Goal: Task Accomplishment & Management: Manage account settings

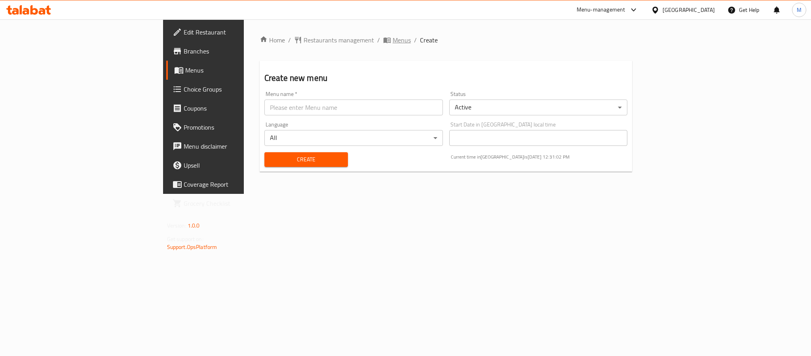
click at [393, 37] on span "Menus" at bounding box center [402, 40] width 18 height 10
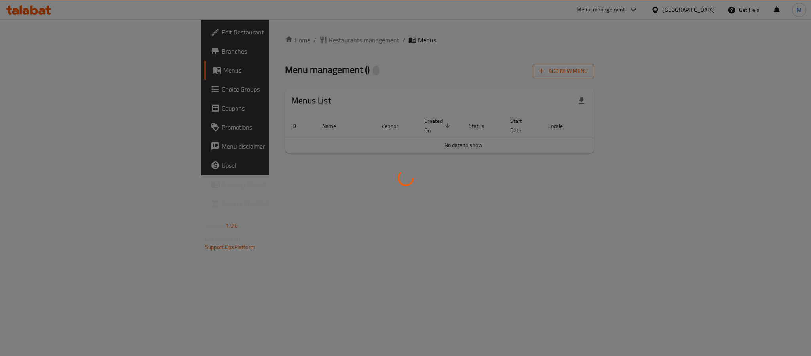
click at [553, 48] on div at bounding box center [405, 178] width 811 height 356
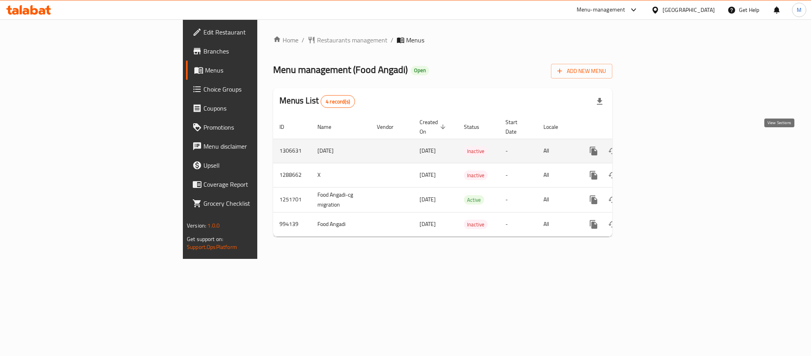
click at [656, 146] on icon "enhanced table" at bounding box center [651, 151] width 10 height 10
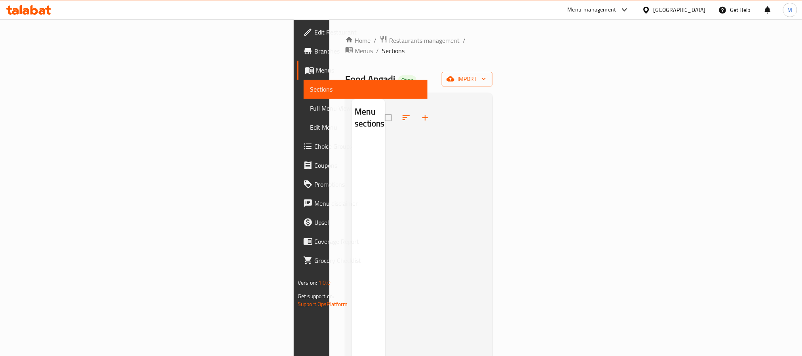
click at [486, 74] on span "import" at bounding box center [467, 79] width 38 height 10
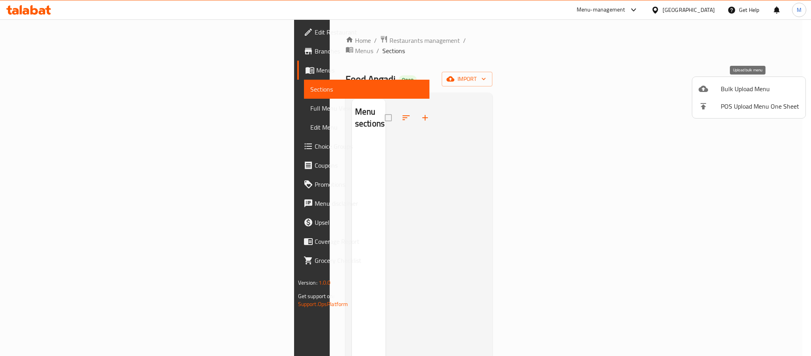
click at [707, 89] on icon at bounding box center [704, 89] width 10 height 6
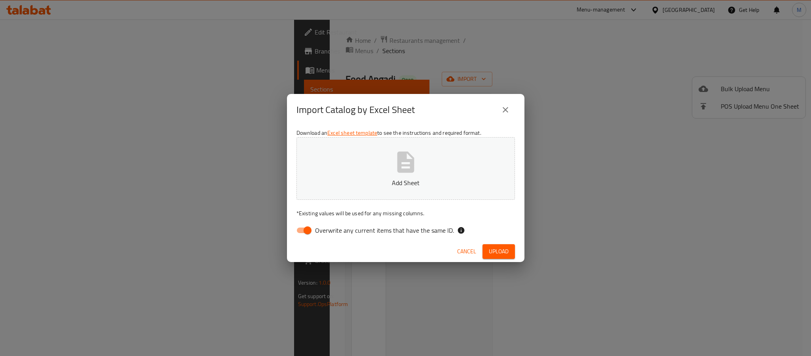
click at [403, 152] on icon "button" at bounding box center [405, 161] width 17 height 21
click at [308, 221] on div "Download an Excel sheet template to see the instructions and required format. U…" at bounding box center [406, 183] width 238 height 115
click at [306, 226] on input "Overwrite any current items that have the same ID." at bounding box center [307, 230] width 45 height 15
checkbox input "false"
drag, startPoint x: 514, startPoint y: 234, endPoint x: 506, endPoint y: 244, distance: 11.8
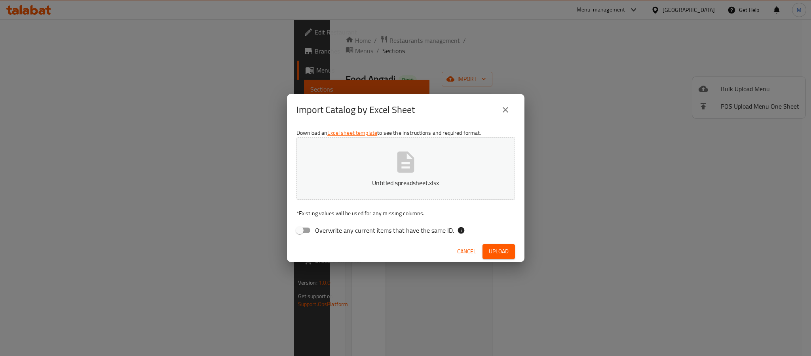
click at [512, 234] on div "Overwrite any current items that have the same ID." at bounding box center [406, 230] width 219 height 15
click at [506, 244] on button "Upload" at bounding box center [499, 251] width 32 height 15
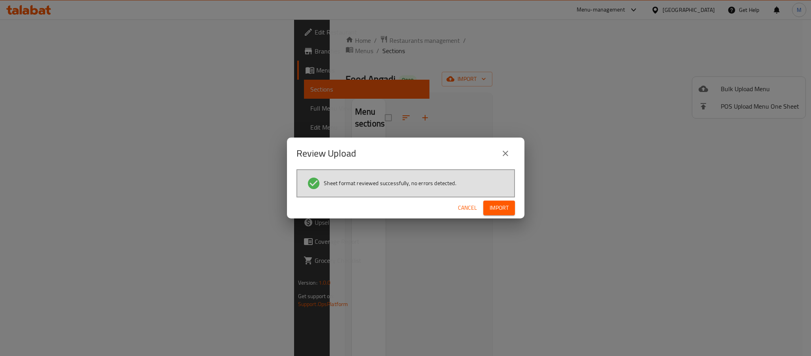
click at [441, 73] on div "Review Upload Sheet format reviewed successfully, no errors detected. Cancel Im…" at bounding box center [405, 178] width 811 height 356
click at [501, 205] on span "Import" at bounding box center [499, 208] width 19 height 10
click at [289, 41] on div "Review Upload Sheet format reviewed successfully, no errors detected. Cancel" at bounding box center [405, 178] width 811 height 356
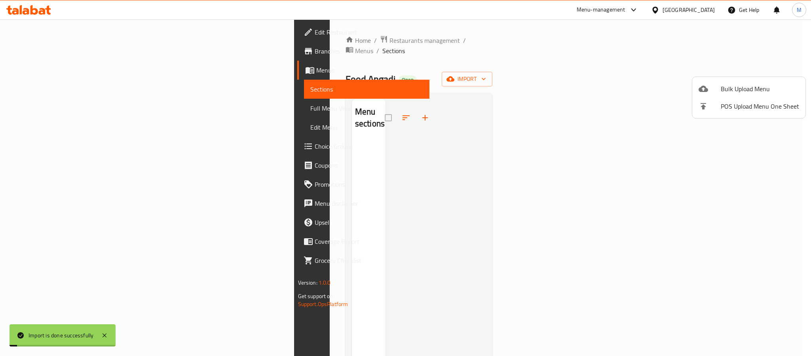
click at [293, 38] on div at bounding box center [405, 178] width 811 height 356
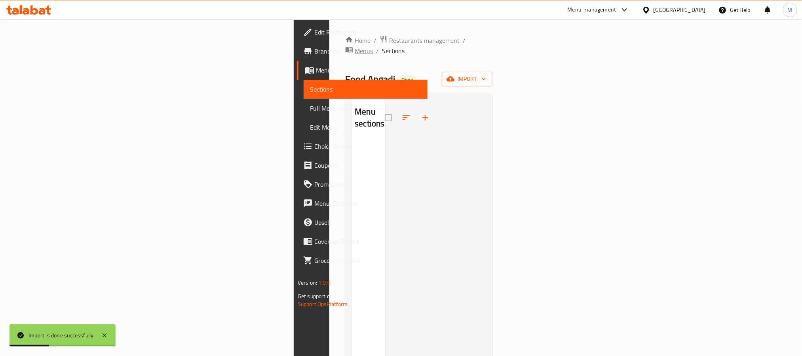
click at [355, 46] on span "Menus" at bounding box center [364, 51] width 18 height 10
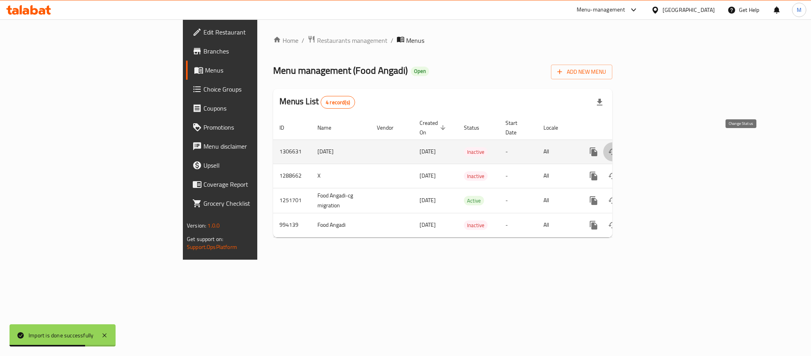
click at [617, 148] on icon "enhanced table" at bounding box center [613, 151] width 9 height 6
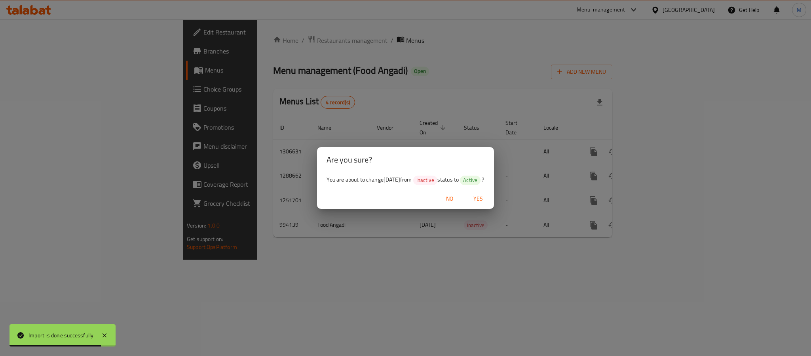
click at [484, 198] on span "Yes" at bounding box center [478, 199] width 19 height 10
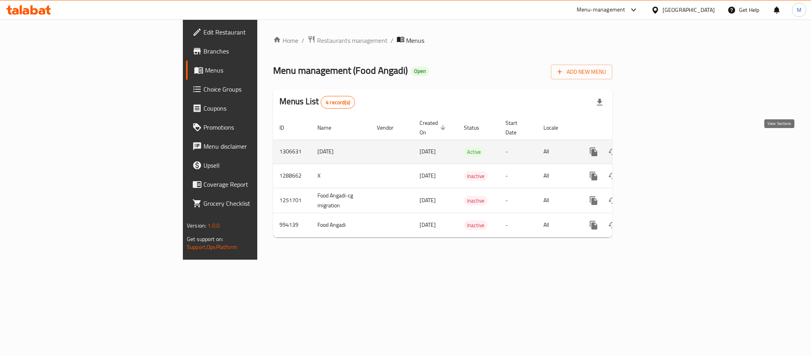
click at [656, 147] on icon "enhanced table" at bounding box center [651, 152] width 10 height 10
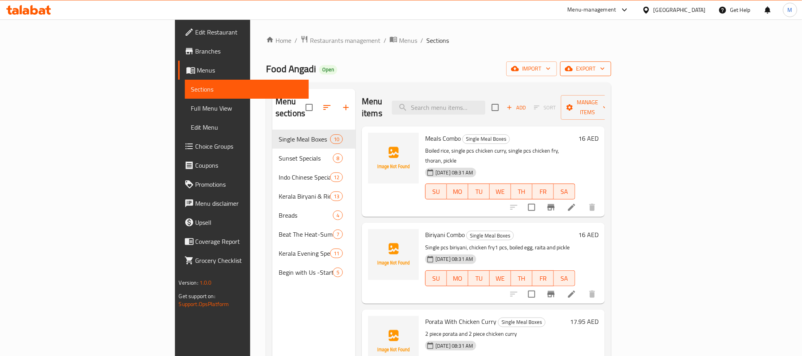
click at [607, 68] on icon "button" at bounding box center [603, 69] width 8 height 8
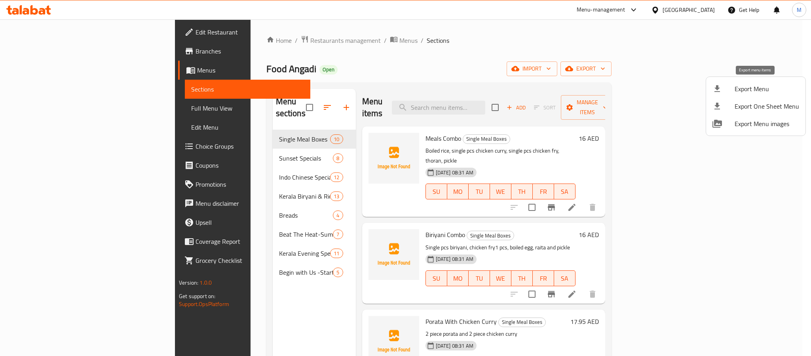
click at [745, 88] on span "Export Menu" at bounding box center [767, 89] width 65 height 10
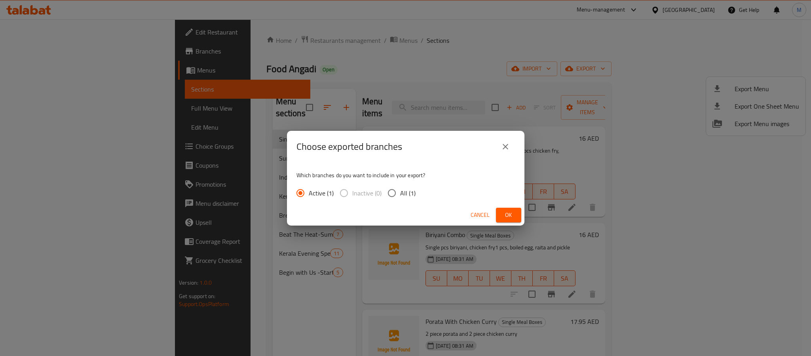
click at [501, 215] on button "Ok" at bounding box center [508, 214] width 25 height 15
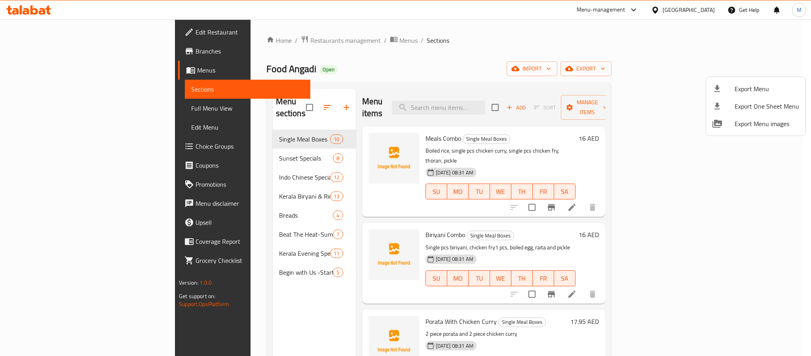
click at [390, 40] on div at bounding box center [405, 178] width 811 height 356
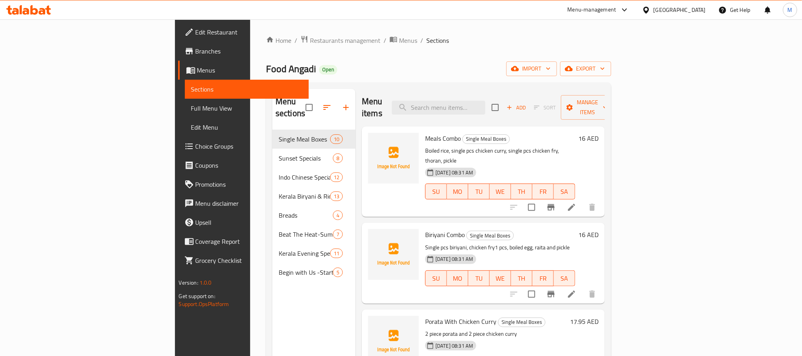
click at [662, 10] on div "United Arab Emirates" at bounding box center [680, 10] width 52 height 9
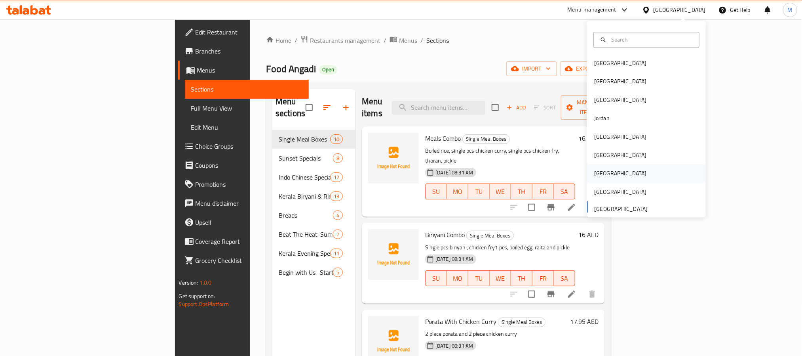
click at [606, 173] on div "[GEOGRAPHIC_DATA]" at bounding box center [646, 173] width 119 height 18
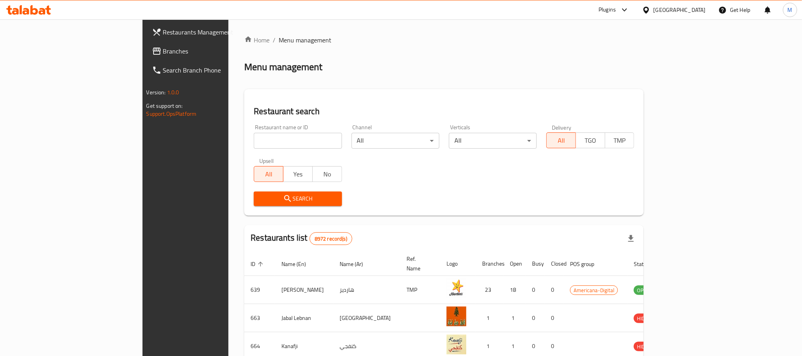
click at [163, 52] on span "Branches" at bounding box center [216, 51] width 107 height 10
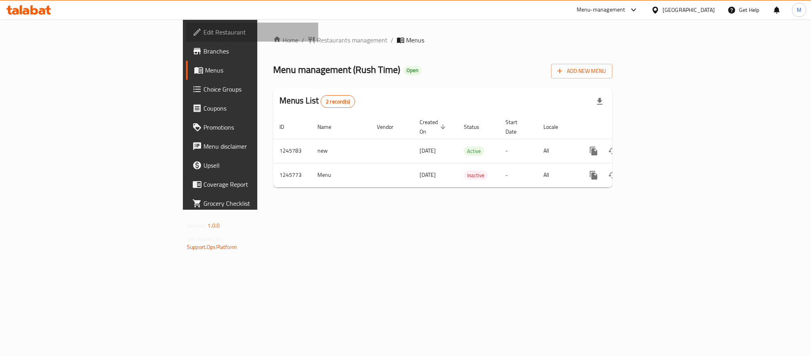
click at [204, 27] on span "Edit Restaurant" at bounding box center [258, 32] width 108 height 10
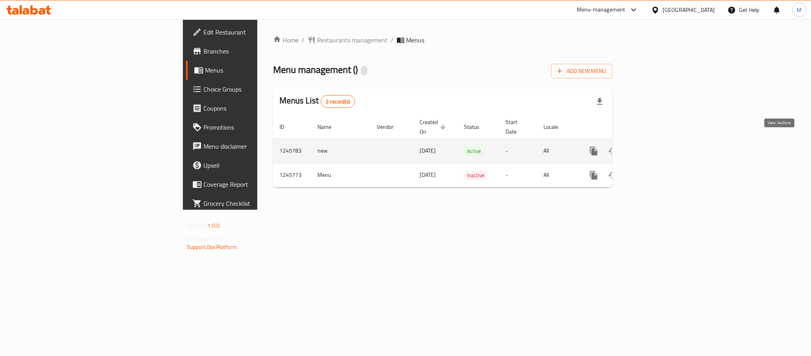
click at [655, 147] on icon "enhanced table" at bounding box center [650, 150] width 7 height 7
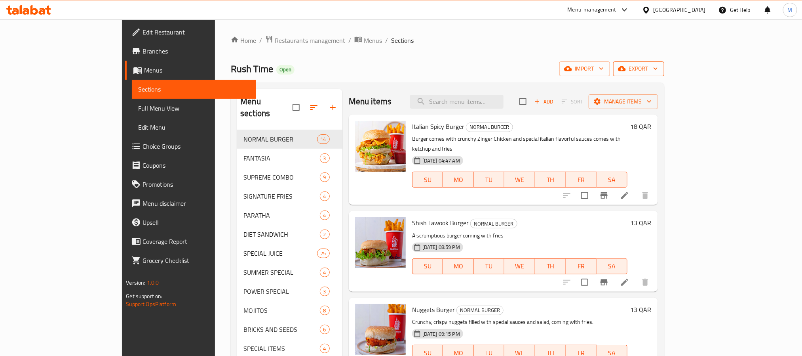
click at [658, 66] on span "export" at bounding box center [639, 69] width 38 height 10
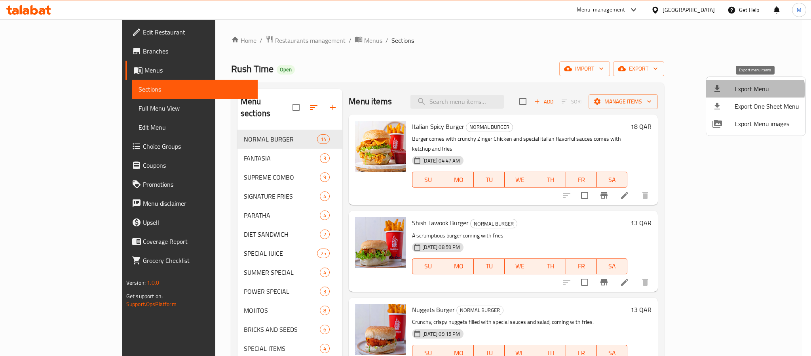
click at [755, 89] on span "Export Menu" at bounding box center [767, 89] width 65 height 10
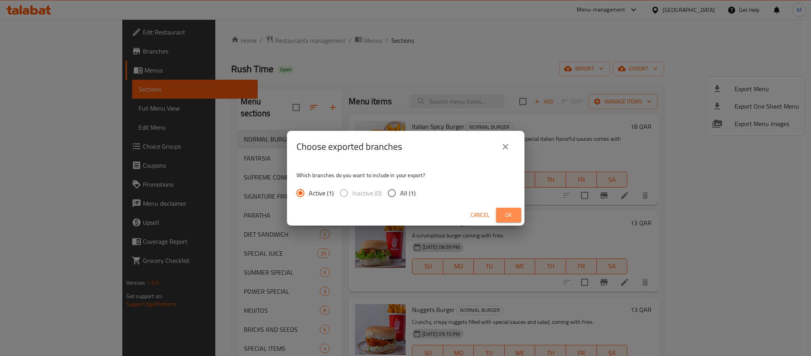
click at [516, 214] on button "Ok" at bounding box center [508, 214] width 25 height 15
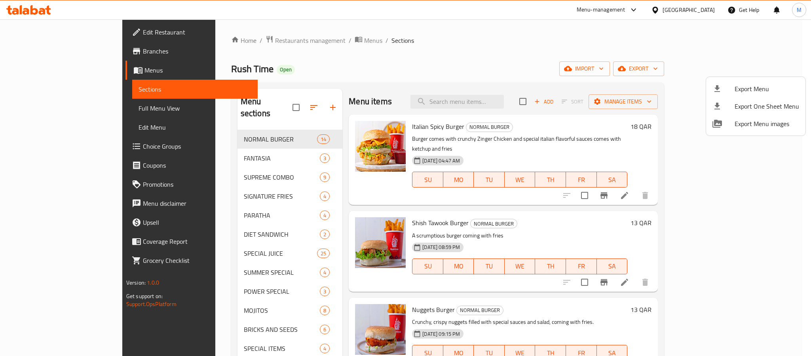
click at [57, 49] on div at bounding box center [405, 178] width 811 height 356
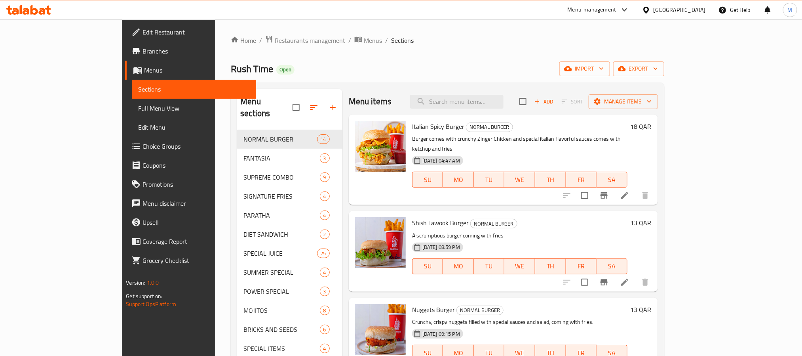
click at [143, 49] on span "Branches" at bounding box center [196, 51] width 107 height 10
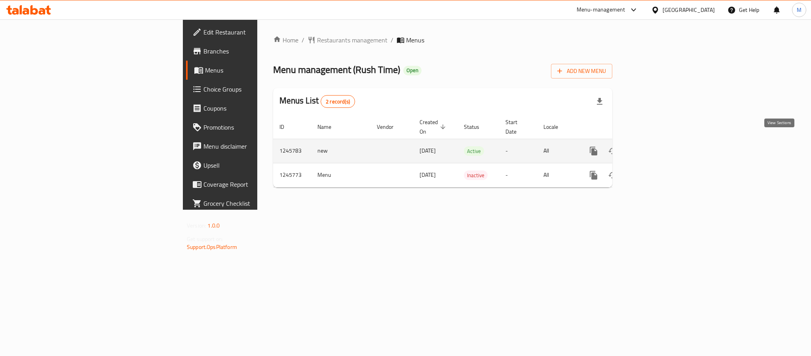
click at [655, 147] on icon "enhanced table" at bounding box center [650, 150] width 7 height 7
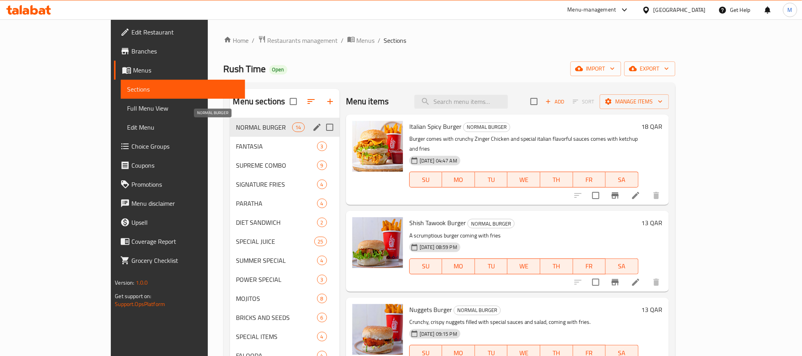
click at [236, 125] on span "NORMAL BURGER" at bounding box center [264, 127] width 56 height 10
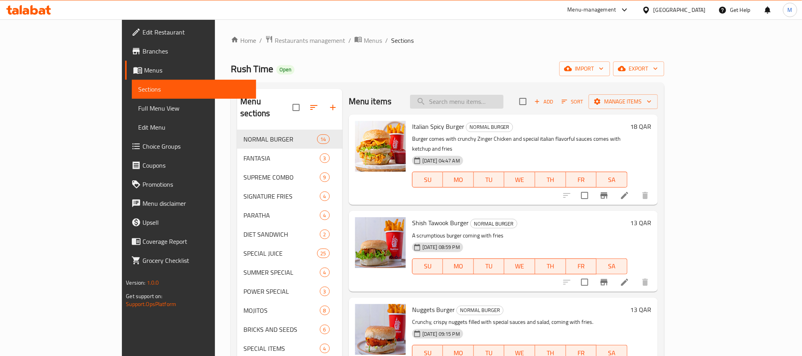
click at [504, 103] on input "search" at bounding box center [456, 102] width 93 height 14
paste input "Chilli Paratha"
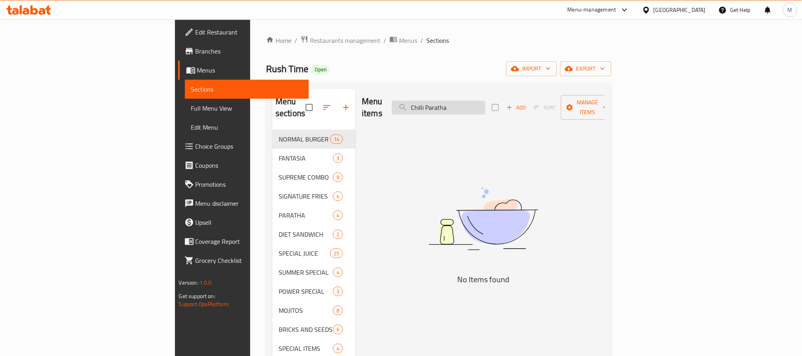
click at [485, 104] on input "Chilli Paratha" at bounding box center [438, 108] width 93 height 14
paste input "search"
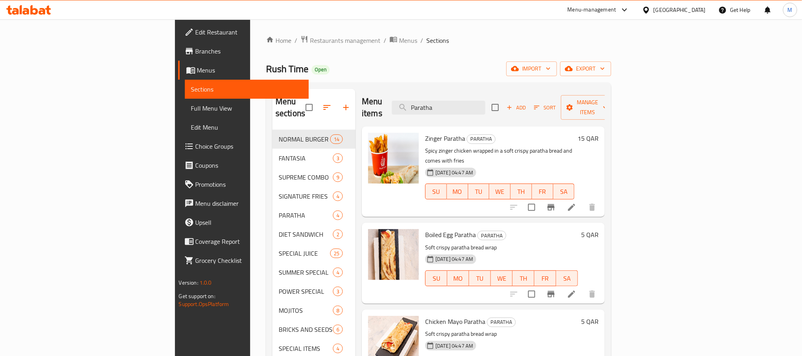
type input "Paratha"
click at [402, 77] on div "Home / Restaurants management / Menus / Sections Rush Time Open import export M…" at bounding box center [438, 286] width 345 height 503
drag, startPoint x: 421, startPoint y: 65, endPoint x: 371, endPoint y: 56, distance: 51.1
click at [371, 56] on div "Home / Restaurants management / Menus / Sections Rush Time Open import export M…" at bounding box center [438, 286] width 345 height 503
click at [481, 102] on input "Paratha" at bounding box center [438, 108] width 93 height 14
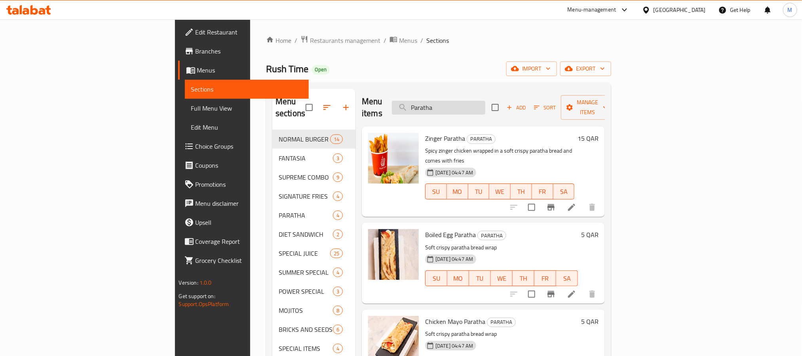
click at [481, 102] on input "Paratha" at bounding box center [438, 108] width 93 height 14
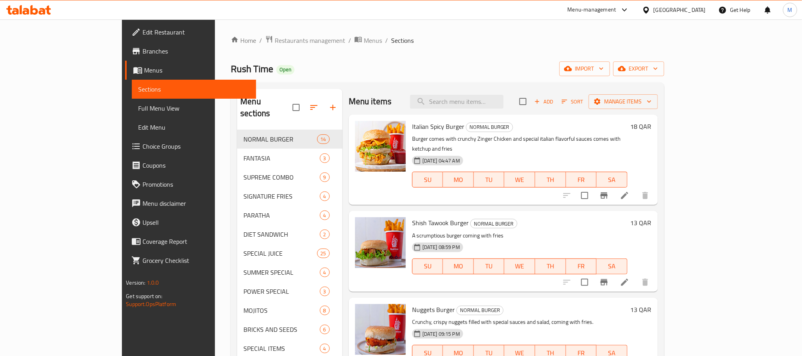
click at [469, 55] on div "Home / Restaurants management / Menus / Sections Rush Time Open import export M…" at bounding box center [447, 286] width 433 height 503
drag, startPoint x: 476, startPoint y: 56, endPoint x: 378, endPoint y: 61, distance: 98.7
click at [378, 61] on div "Home / Restaurants management / Menus / Sections Rush Time Open import export M…" at bounding box center [447, 286] width 433 height 503
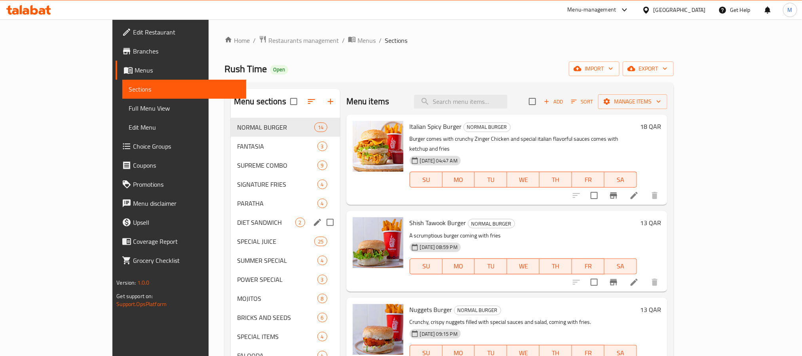
click at [231, 211] on div "PARATHA 4" at bounding box center [285, 203] width 109 height 19
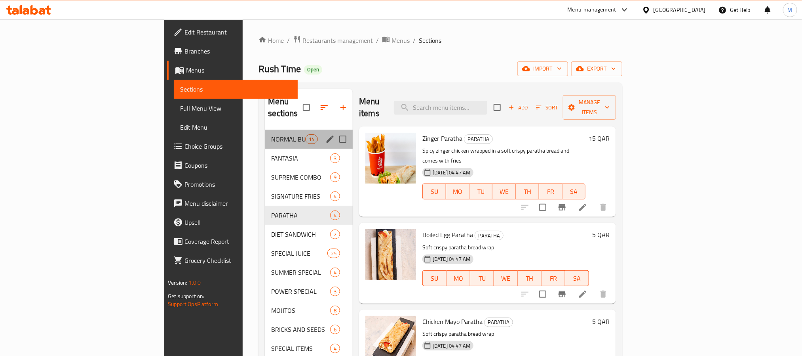
click at [265, 129] on div "NORMAL BURGER 14" at bounding box center [309, 138] width 88 height 19
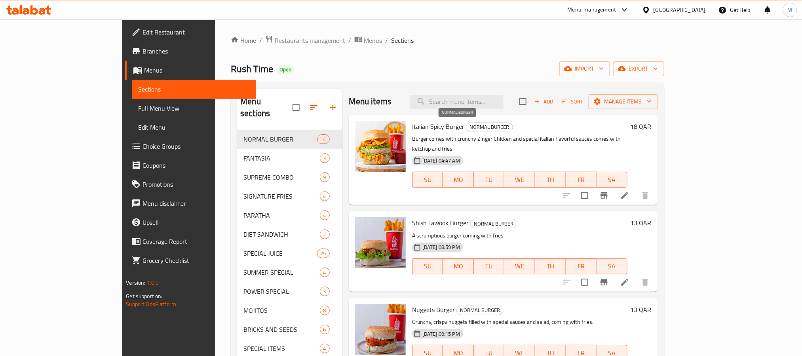
click at [468, 128] on span "NORMAL BURGER" at bounding box center [489, 126] width 46 height 9
copy span "BURGER"
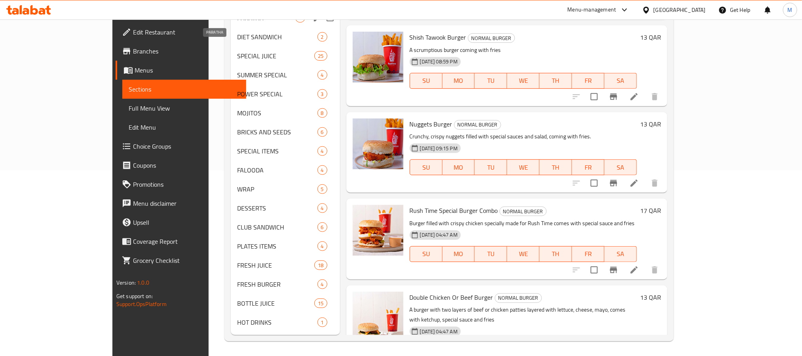
scroll to position [186, 0]
click at [237, 279] on span "FRESH BURGER" at bounding box center [266, 284] width 58 height 10
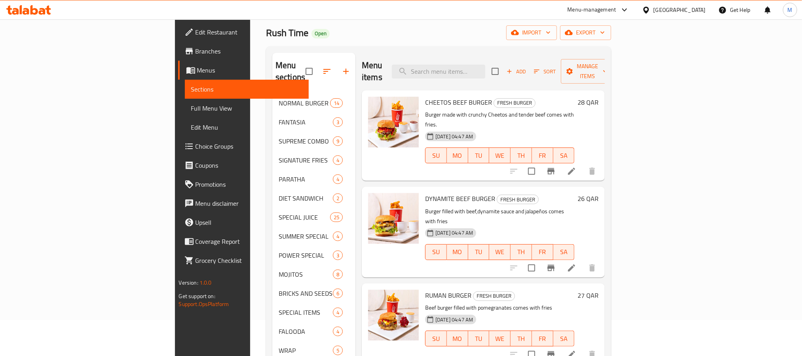
scroll to position [8, 0]
